Goal: Information Seeking & Learning: Learn about a topic

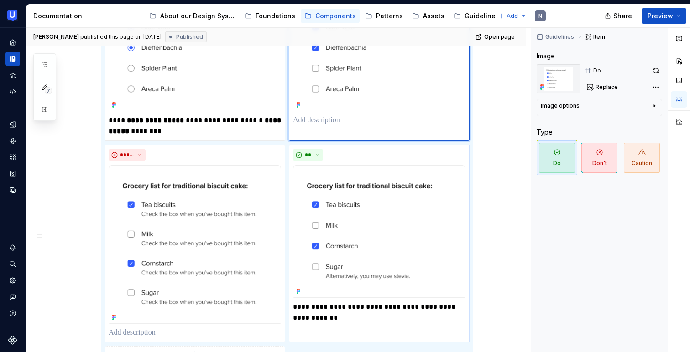
scroll to position [589, 0]
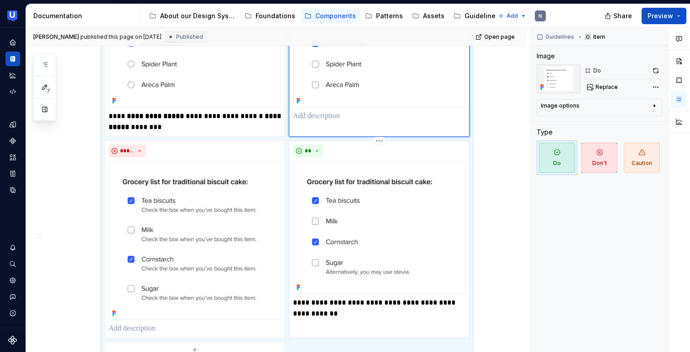
click at [346, 217] on img at bounding box center [379, 227] width 173 height 133
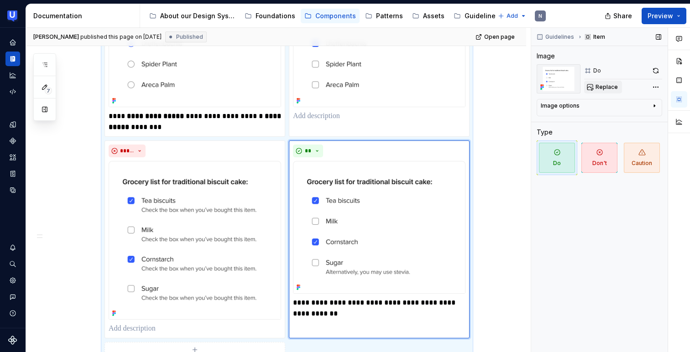
click at [604, 89] on span "Replace" at bounding box center [607, 87] width 22 height 7
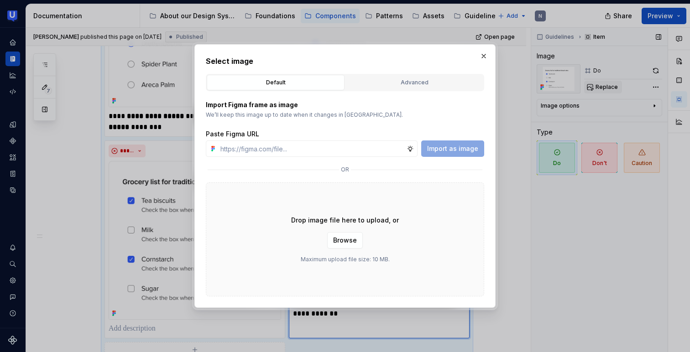
type textarea "*"
type input "[URL][DOMAIN_NAME]"
click at [449, 149] on span "Import as image" at bounding box center [452, 148] width 51 height 9
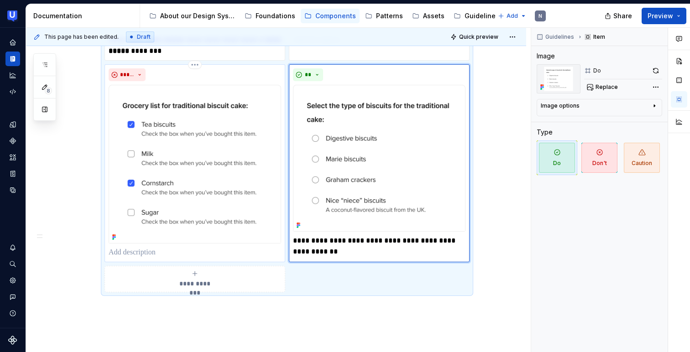
scroll to position [667, 0]
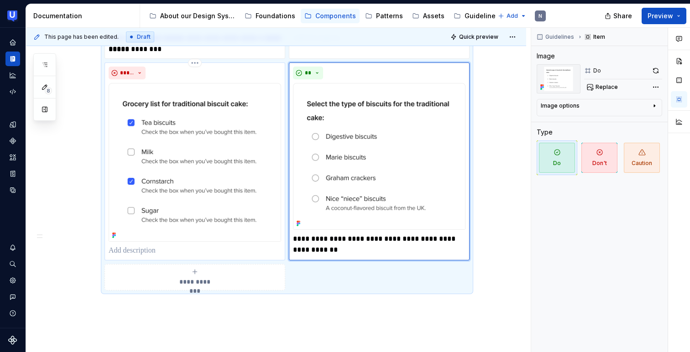
click at [197, 109] on img at bounding box center [195, 162] width 173 height 159
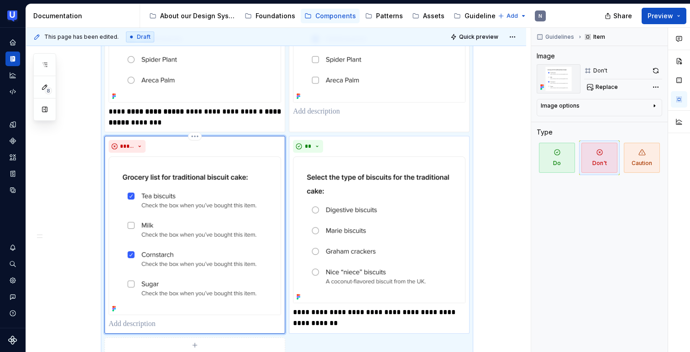
scroll to position [596, 0]
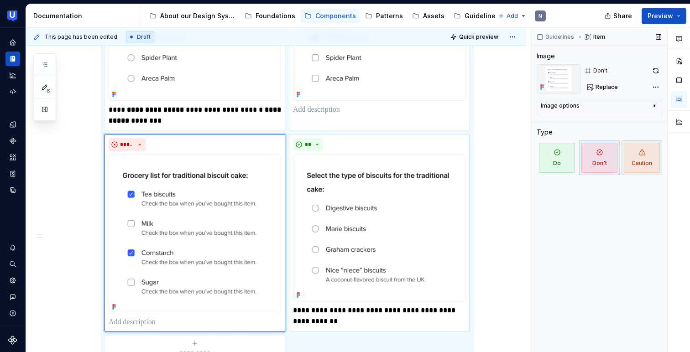
click at [652, 162] on span "Caution" at bounding box center [642, 158] width 36 height 30
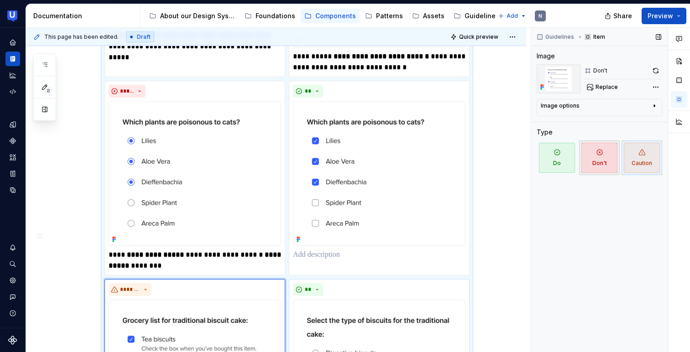
click at [604, 164] on span "Don't" at bounding box center [599, 158] width 36 height 30
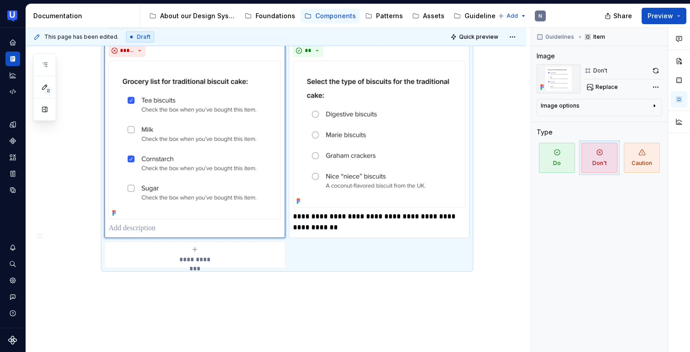
scroll to position [690, 0]
click at [659, 72] on button "button" at bounding box center [655, 70] width 13 height 13
click at [605, 86] on span "Replace" at bounding box center [607, 87] width 22 height 7
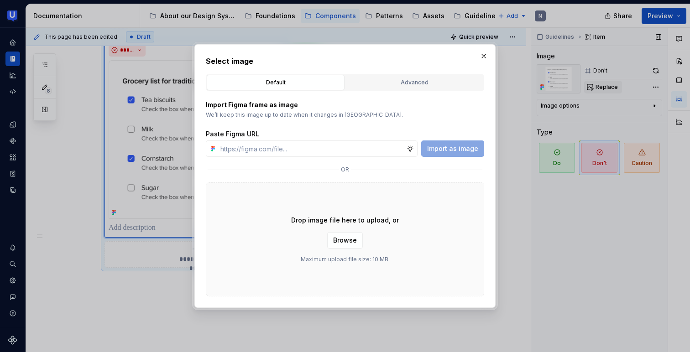
type textarea "*"
type input "[URL][DOMAIN_NAME]"
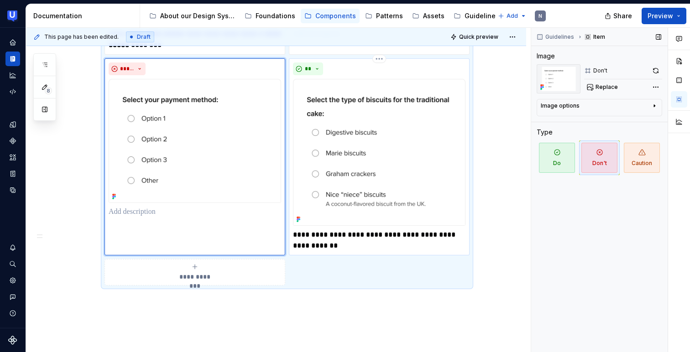
scroll to position [661, 0]
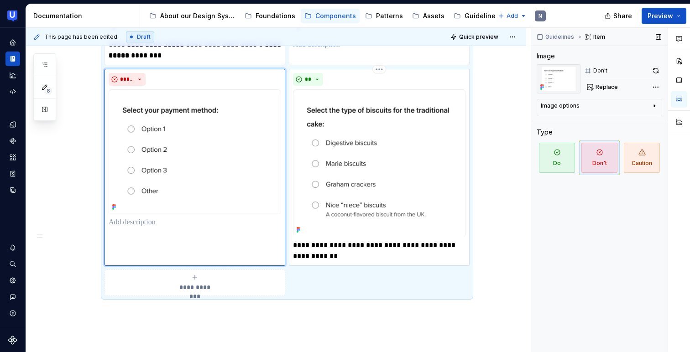
click at [362, 203] on img at bounding box center [379, 162] width 173 height 147
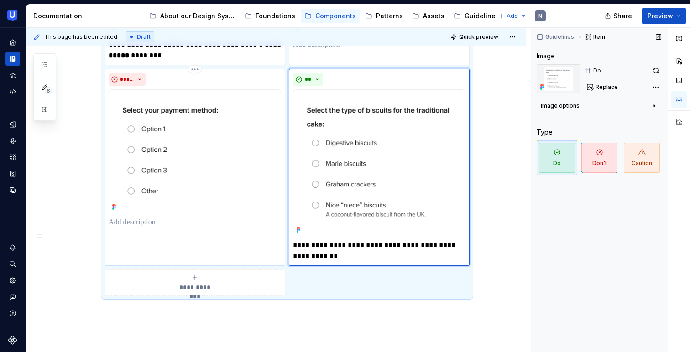
click at [128, 242] on div "*****" at bounding box center [195, 167] width 181 height 197
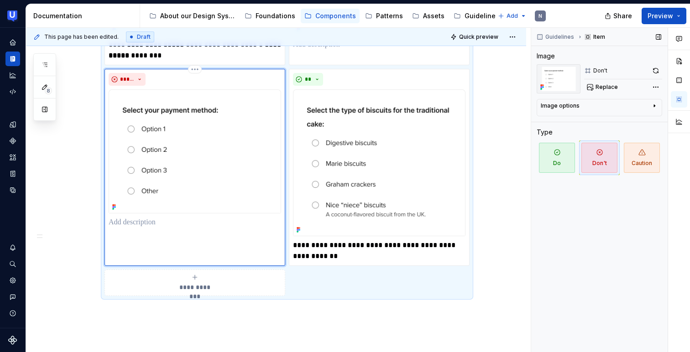
click at [133, 225] on p at bounding box center [195, 222] width 173 height 11
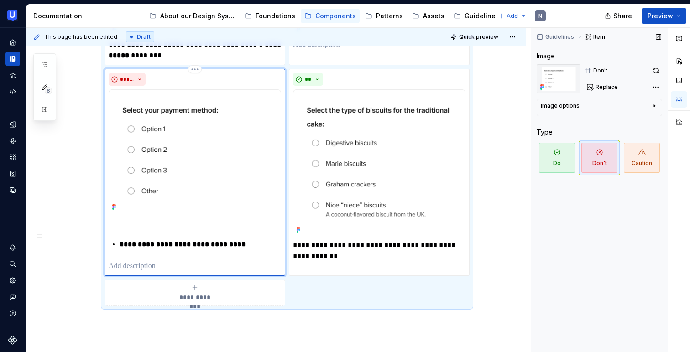
click at [121, 239] on p "**********" at bounding box center [201, 244] width 162 height 11
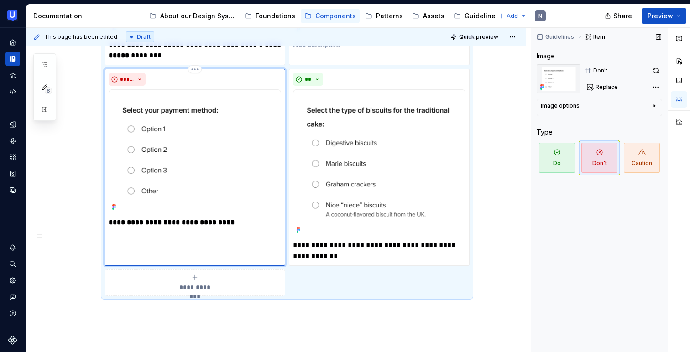
click at [150, 224] on strong "**********" at bounding box center [172, 222] width 126 height 7
click at [419, 158] on img at bounding box center [379, 162] width 173 height 147
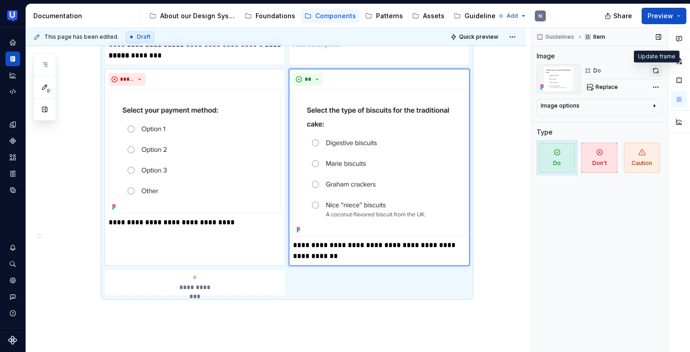
click at [652, 71] on button "button" at bounding box center [655, 70] width 13 height 13
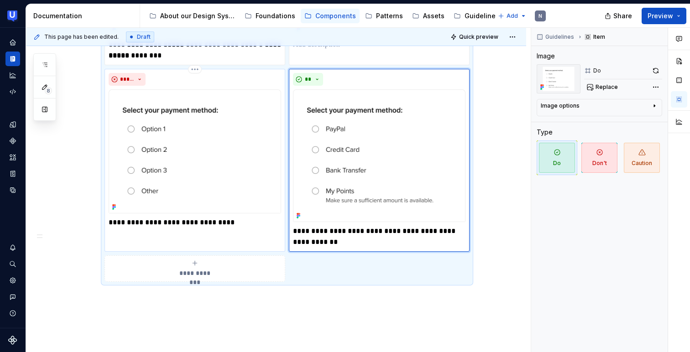
click at [230, 220] on p "**********" at bounding box center [195, 222] width 173 height 11
type textarea "*"
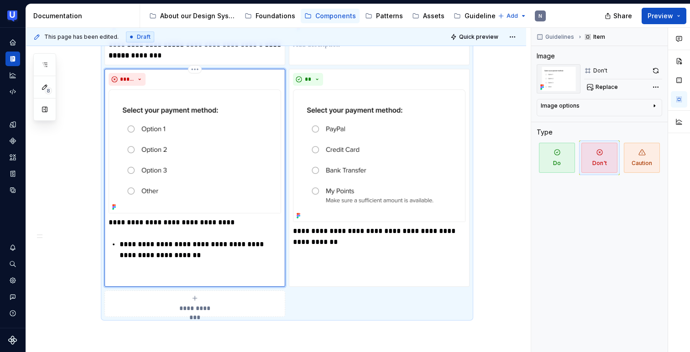
click at [120, 246] on div "**********" at bounding box center [195, 250] width 173 height 66
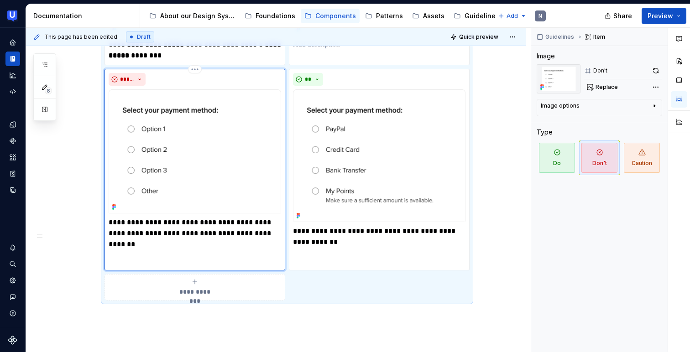
click at [125, 256] on p at bounding box center [195, 261] width 173 height 11
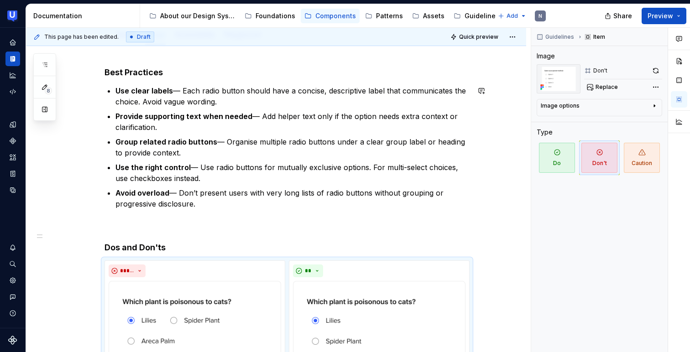
scroll to position [0, 0]
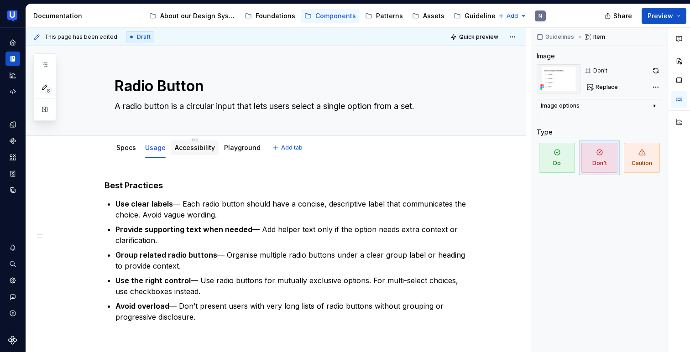
click at [189, 148] on link "Accessibility" at bounding box center [195, 148] width 40 height 8
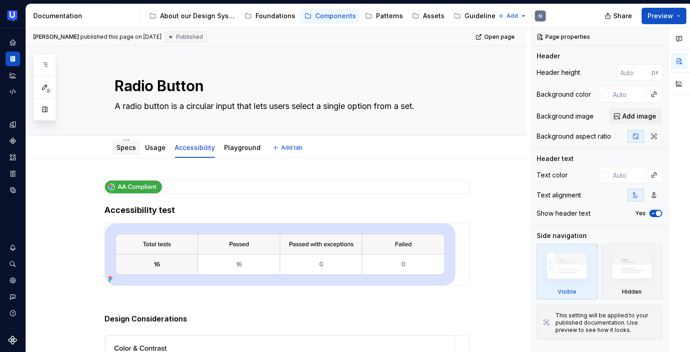
click at [124, 152] on link "Specs" at bounding box center [126, 148] width 20 height 8
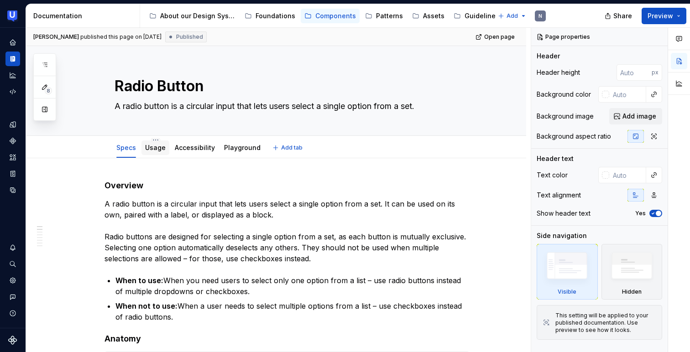
click at [155, 150] on link "Usage" at bounding box center [155, 148] width 21 height 8
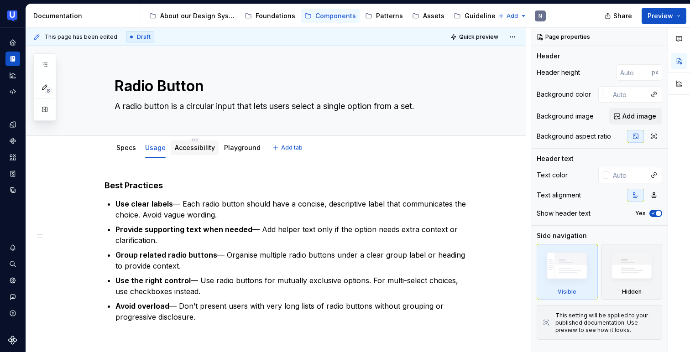
click at [213, 150] on link "Accessibility" at bounding box center [195, 148] width 40 height 8
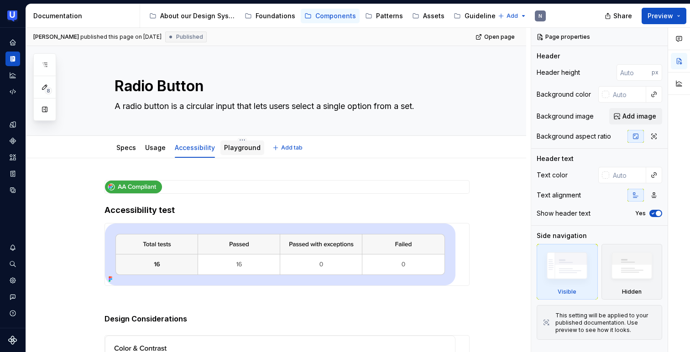
click at [241, 150] on link "Playground" at bounding box center [242, 148] width 37 height 8
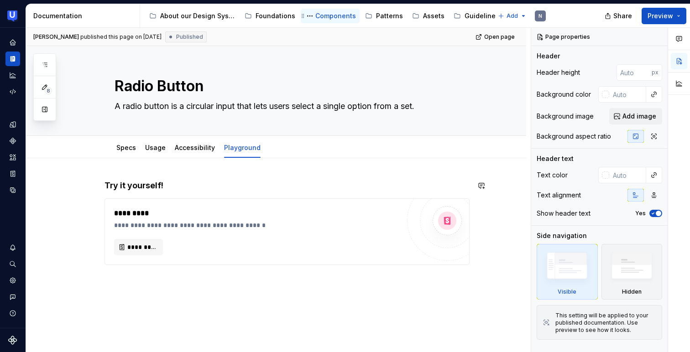
type textarea "*"
